Goal: Navigation & Orientation: Find specific page/section

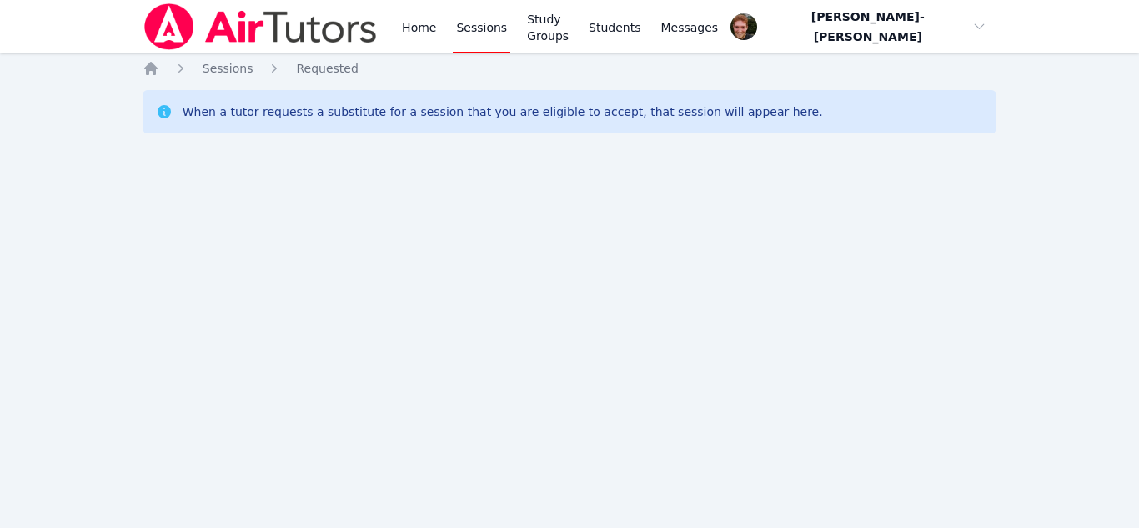
click at [0, 190] on div "Home Sessions Study Groups Students Messages Open user menu Vincent Astray-Cane…" at bounding box center [569, 264] width 1139 height 528
